Goal: Find contact information: Find contact information

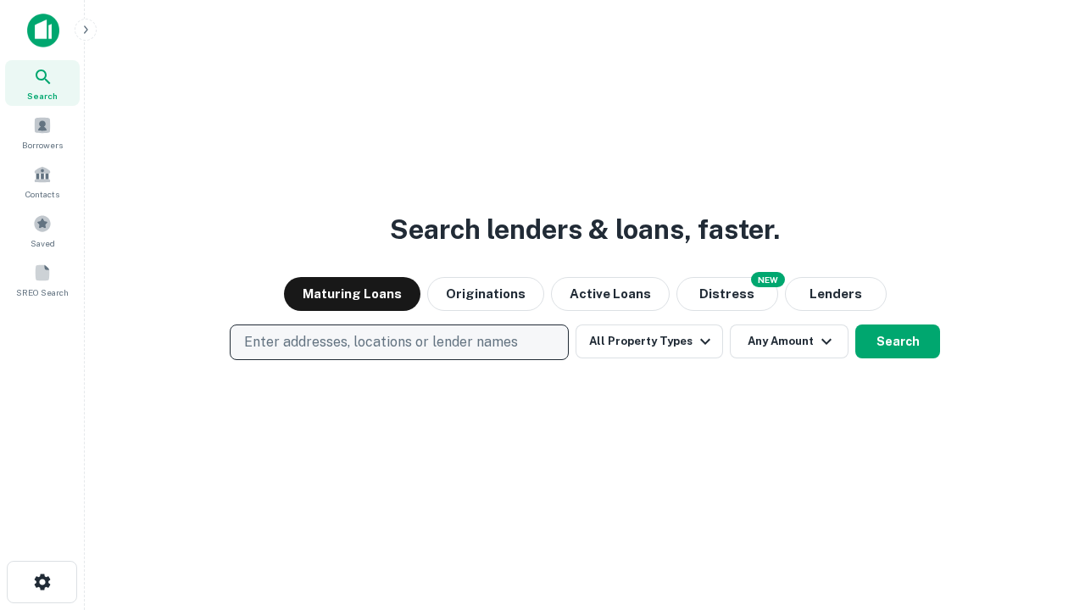
click at [398, 342] on p "Enter addresses, locations or lender names" at bounding box center [381, 342] width 274 height 20
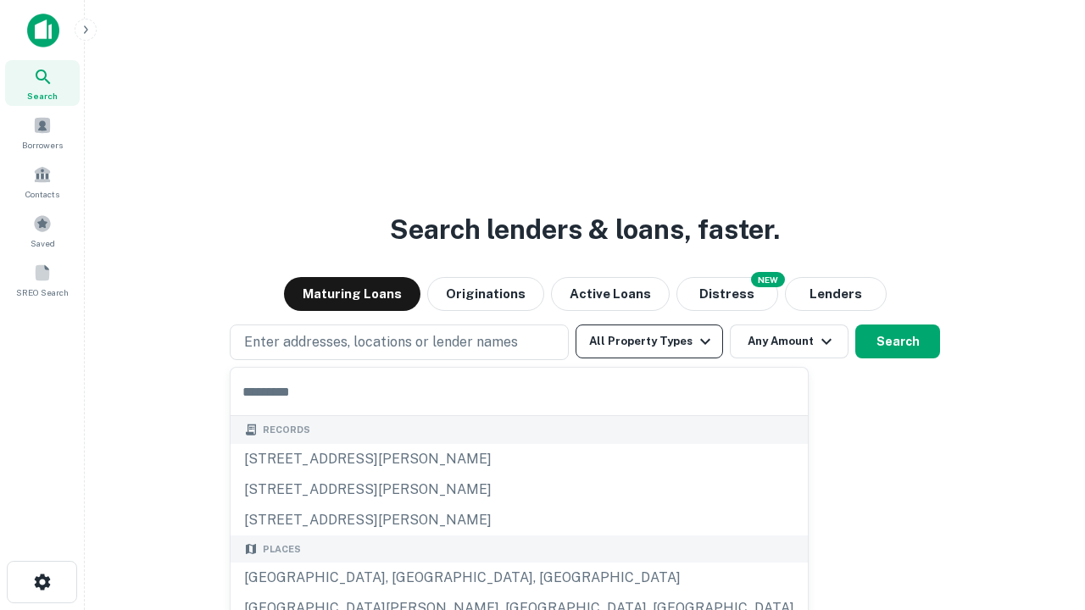
click at [649, 342] on button "All Property Types" at bounding box center [648, 342] width 147 height 34
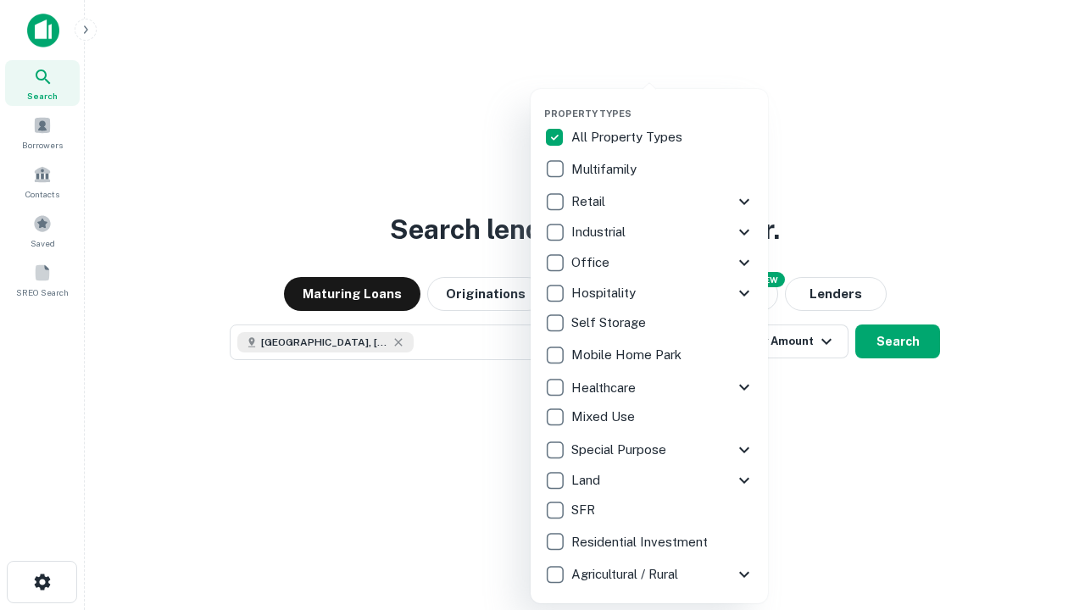
click at [663, 103] on button "button" at bounding box center [662, 103] width 237 height 1
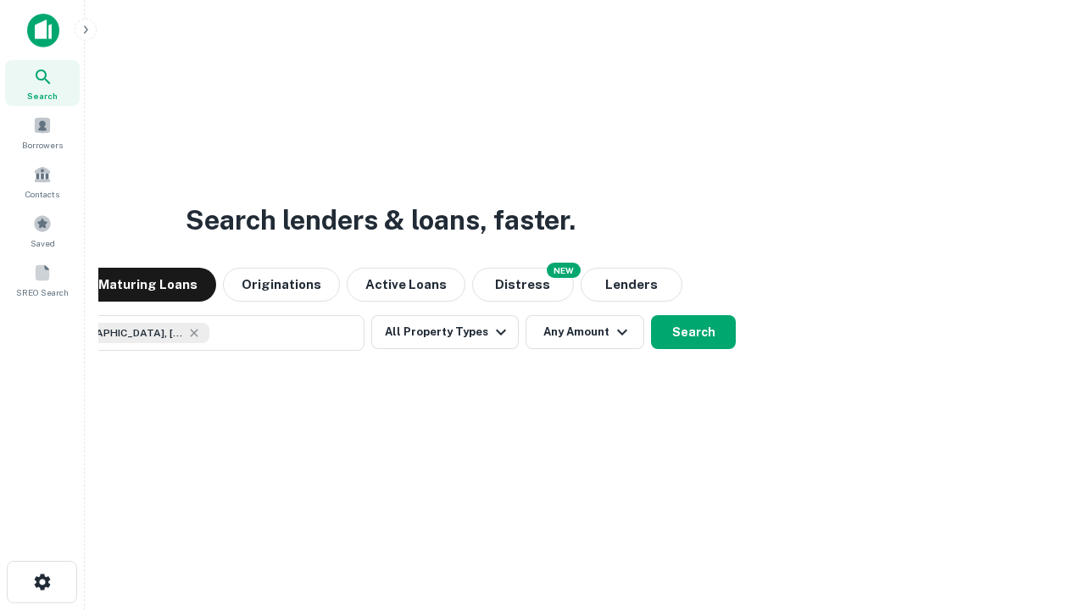
scroll to position [27, 0]
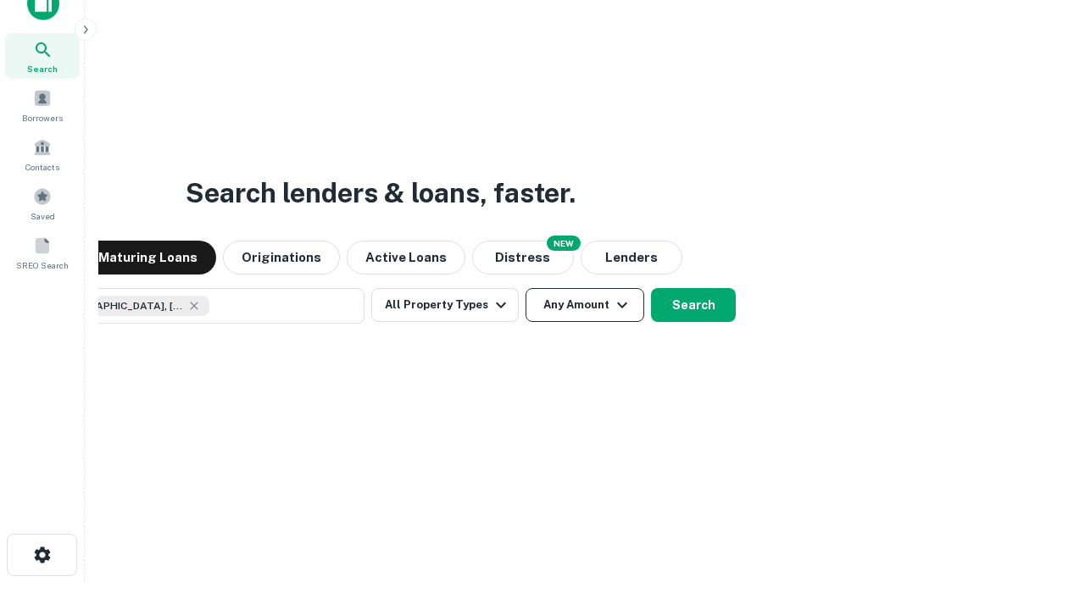
click at [525, 288] on button "Any Amount" at bounding box center [584, 305] width 119 height 34
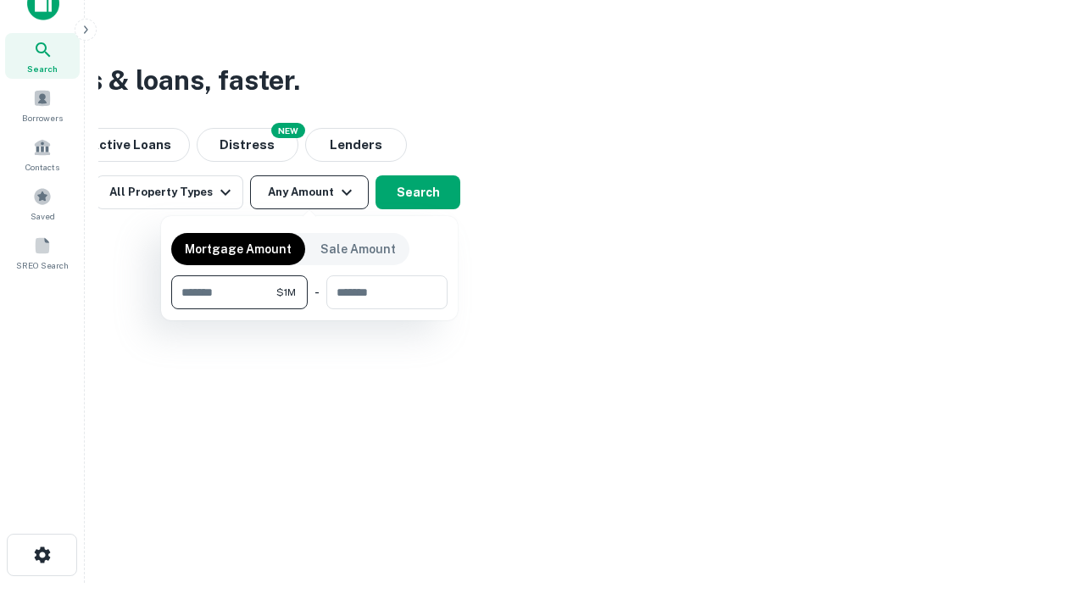
type input "*******"
click at [309, 309] on button "button" at bounding box center [309, 309] width 276 height 1
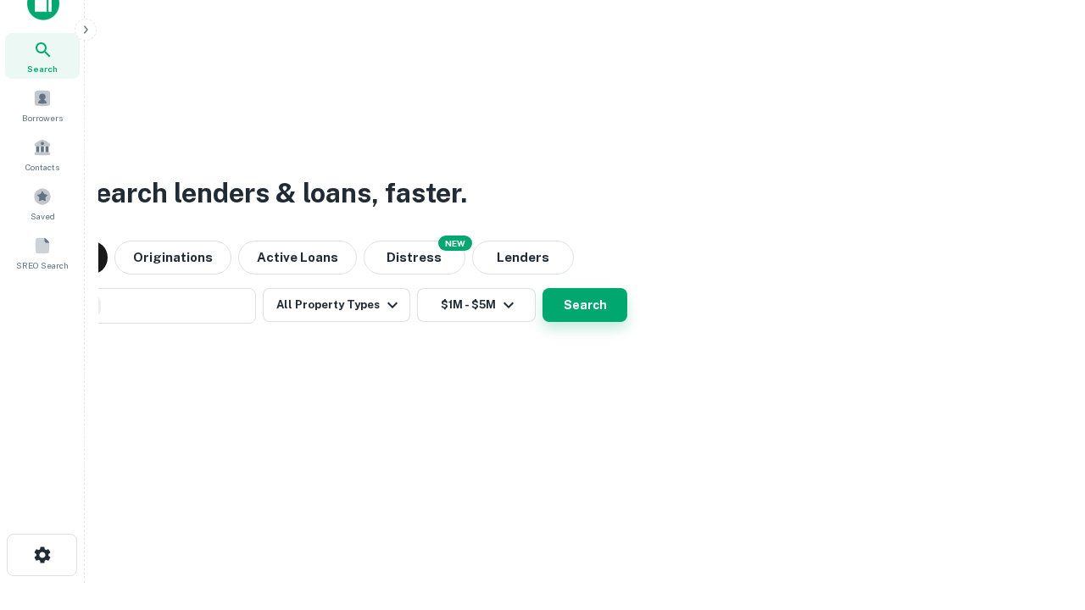
click at [542, 288] on button "Search" at bounding box center [584, 305] width 85 height 34
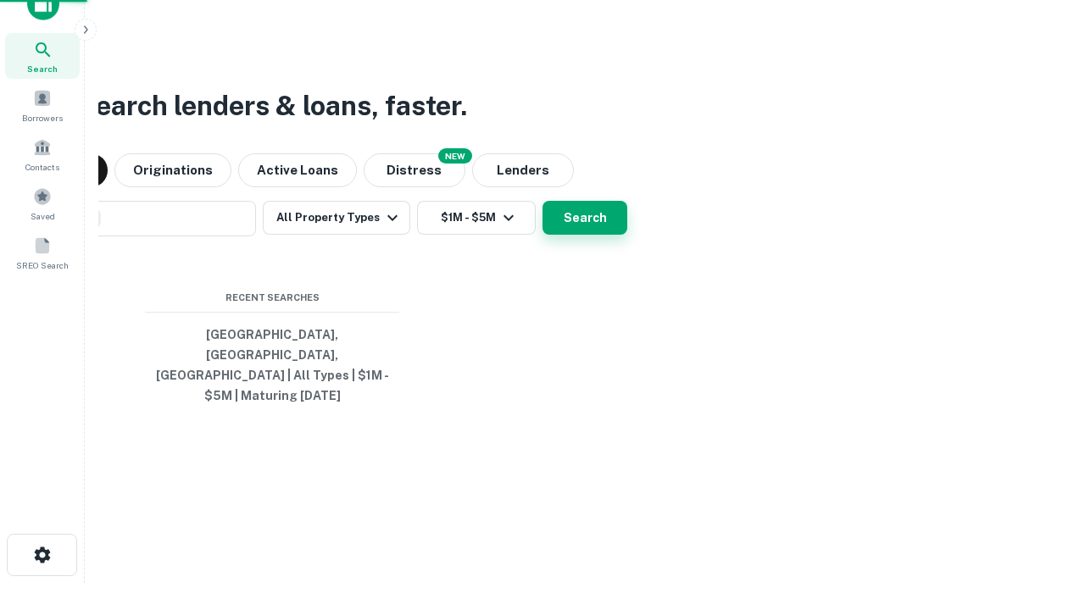
scroll to position [55, 480]
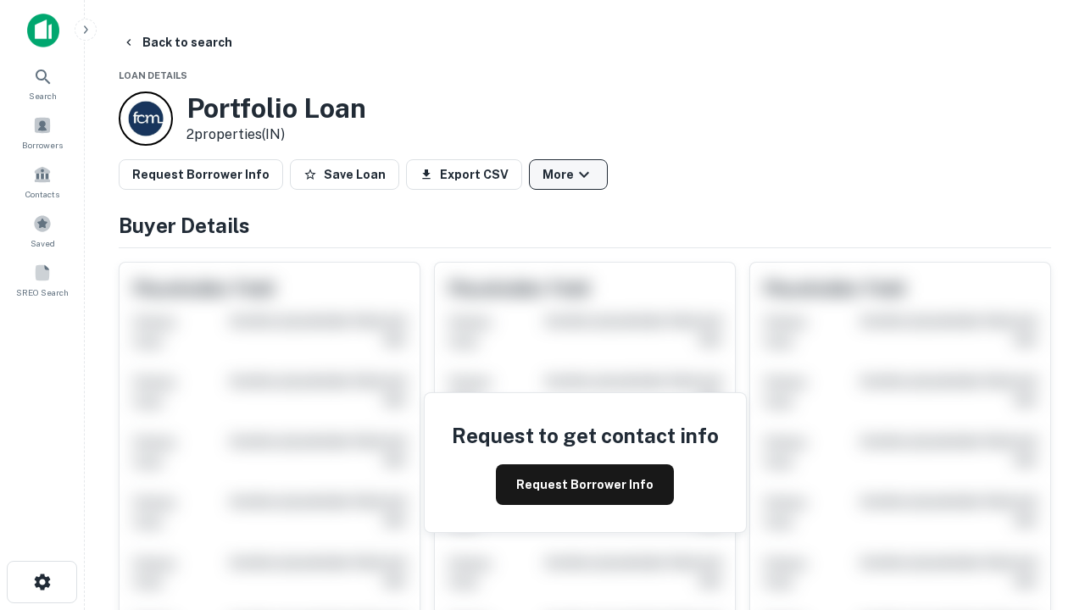
click at [568, 175] on button "More" at bounding box center [568, 174] width 79 height 31
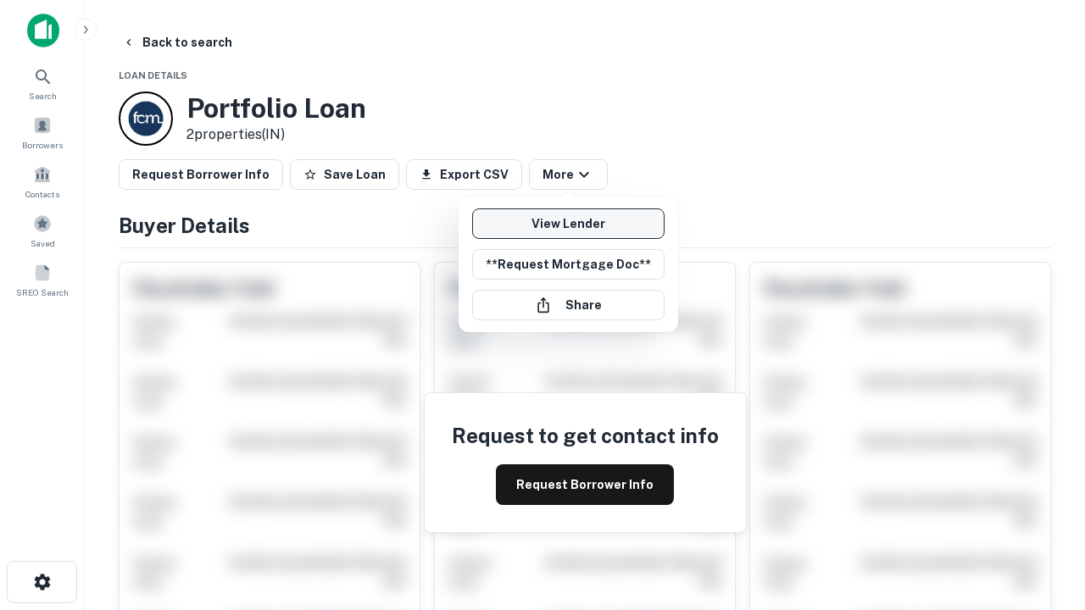
click at [568, 224] on link "View Lender" at bounding box center [568, 223] width 192 height 31
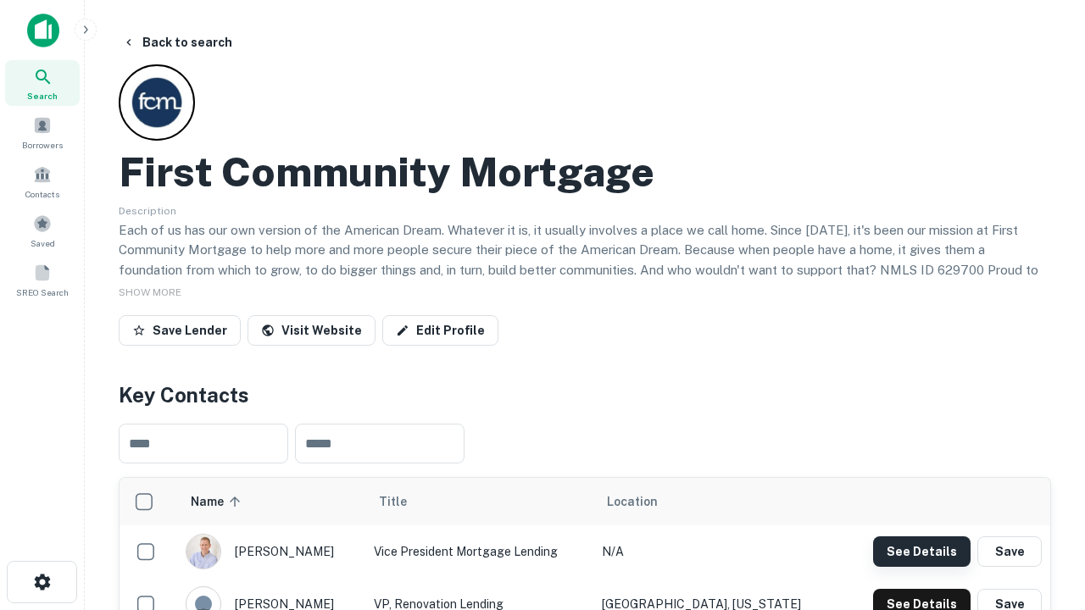
click at [921, 551] on button "See Details" at bounding box center [921, 551] width 97 height 31
click at [42, 582] on icon "button" at bounding box center [42, 582] width 20 height 20
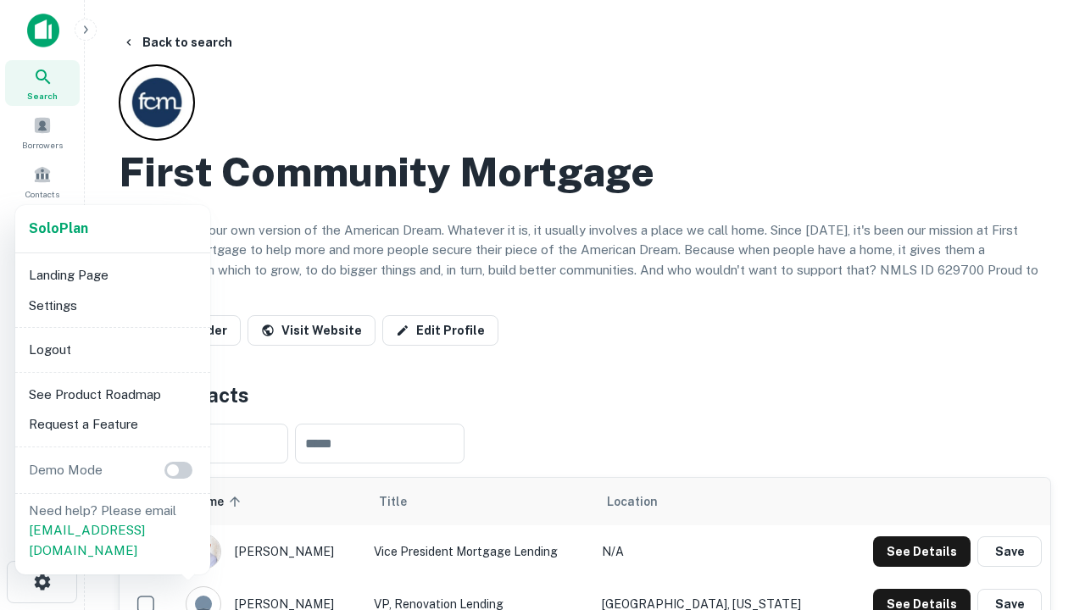
click at [112, 349] on li "Logout" at bounding box center [112, 350] width 181 height 31
